Goal: Task Accomplishment & Management: Manage account settings

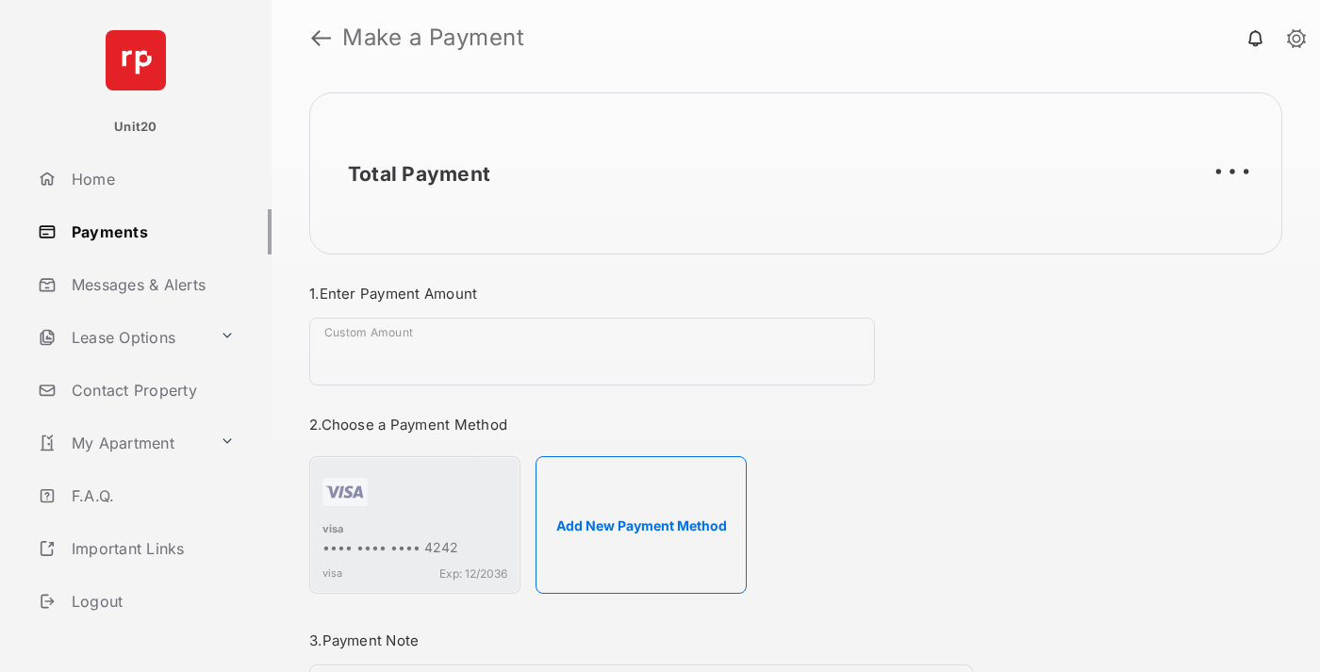
click at [147, 231] on link "Payments" at bounding box center [150, 231] width 241 height 45
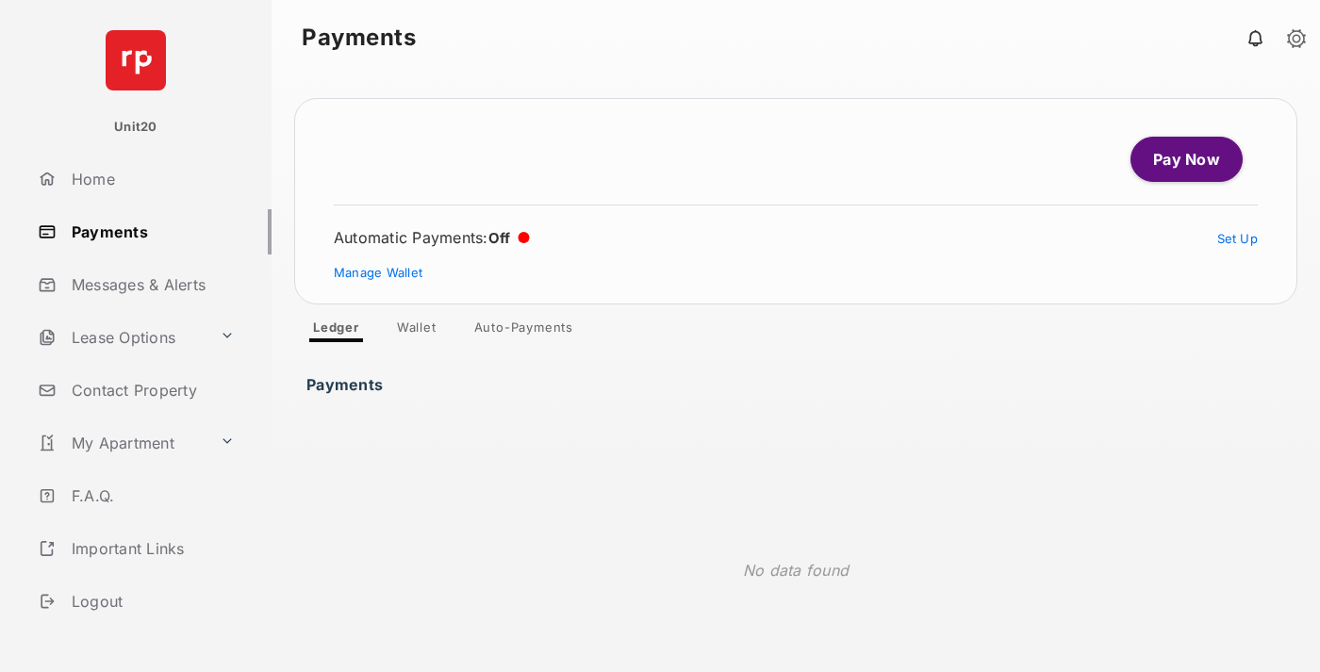
click at [524, 331] on link "Auto-Payments" at bounding box center [523, 331] width 129 height 23
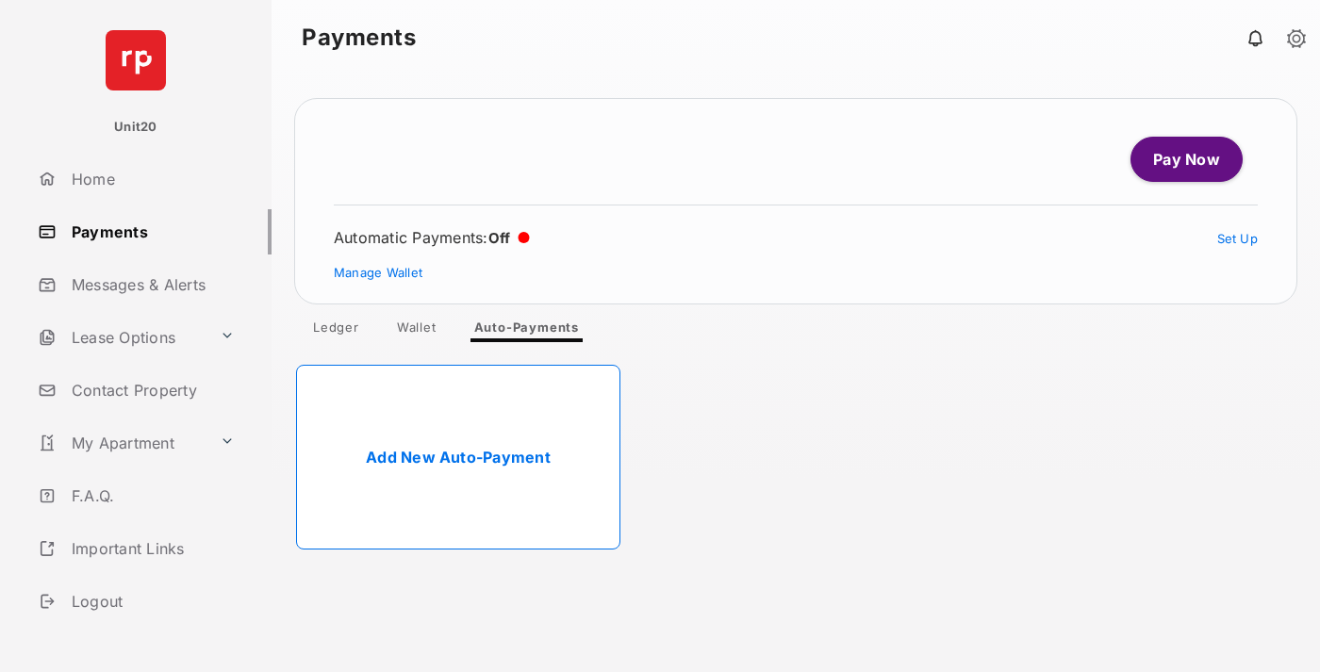
click at [458, 457] on link "Add New Auto-Payment" at bounding box center [458, 457] width 324 height 185
